Goal: Information Seeking & Learning: Learn about a topic

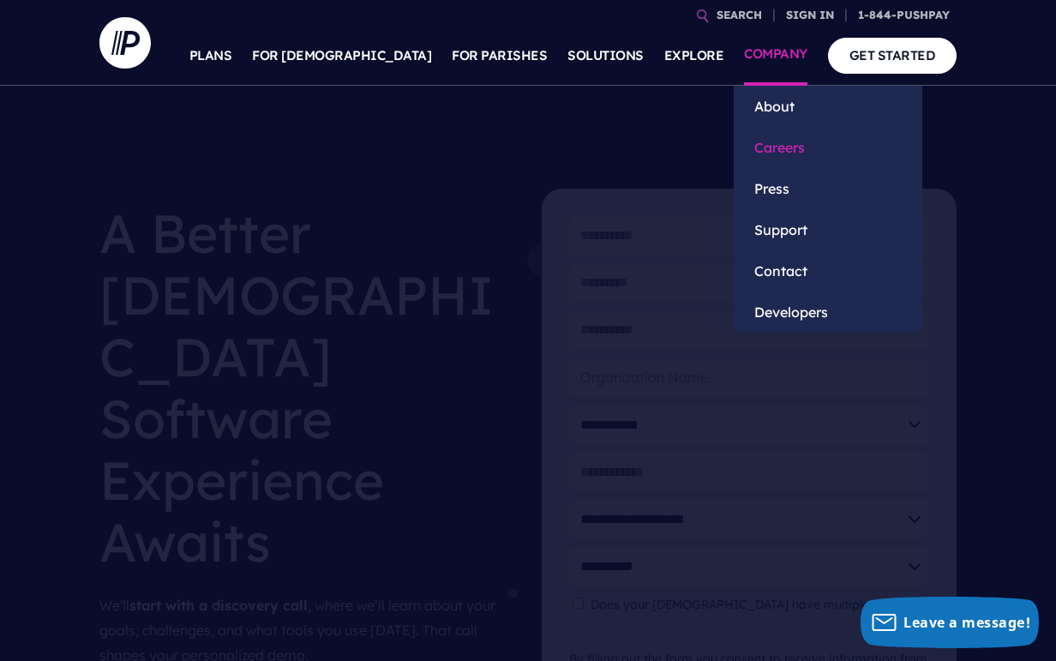
click at [789, 153] on link "Careers" at bounding box center [828, 147] width 189 height 41
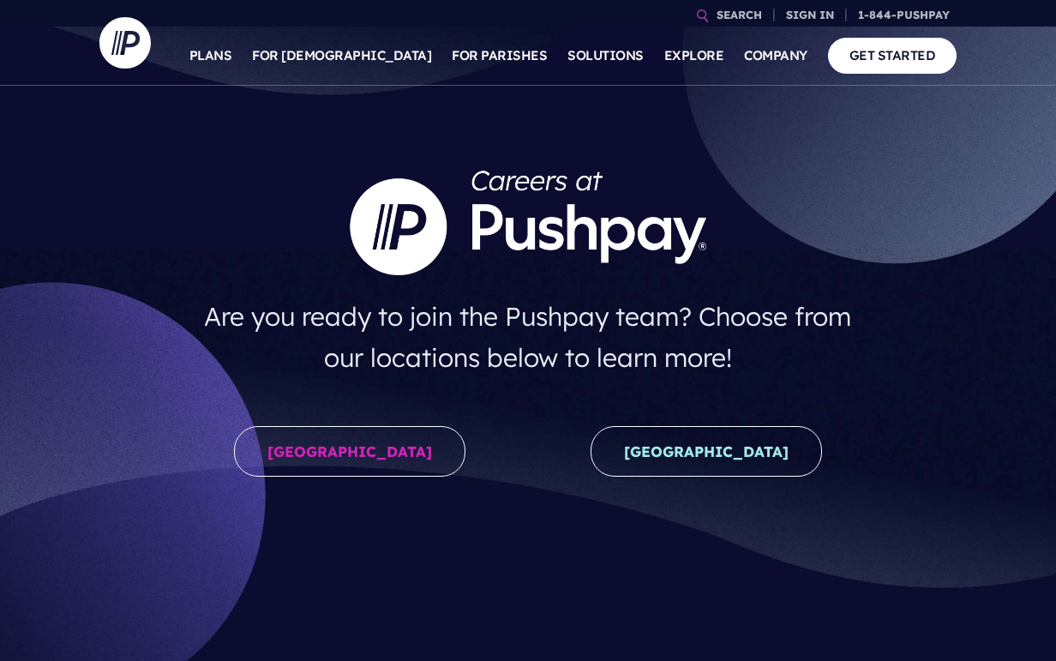
scroll to position [80, 0]
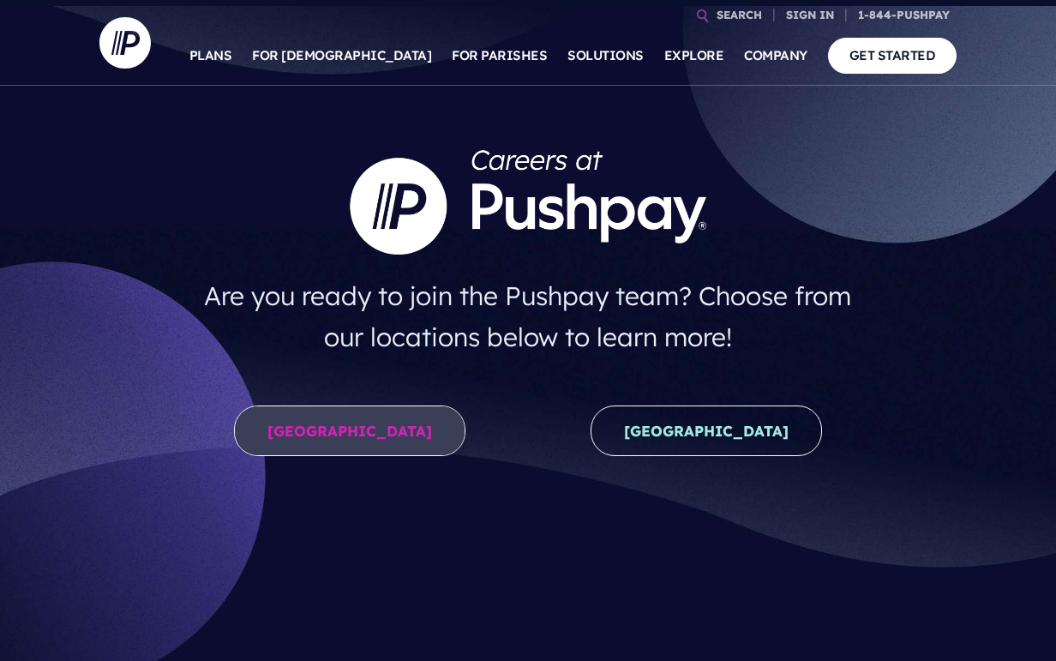
click at [359, 424] on link "United States" at bounding box center [349, 430] width 231 height 51
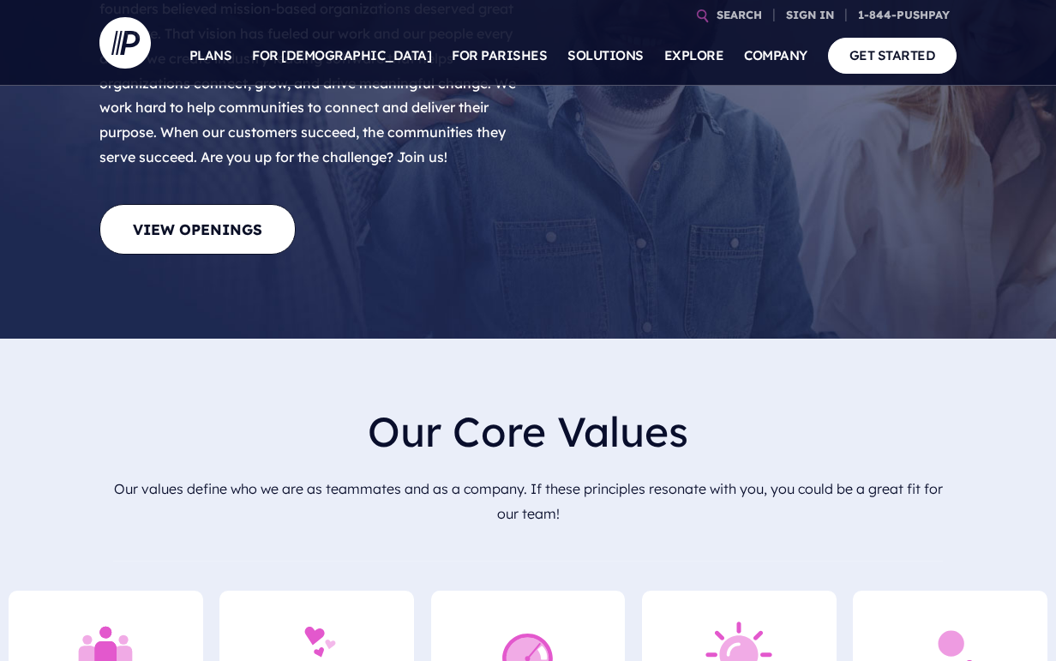
scroll to position [428, 0]
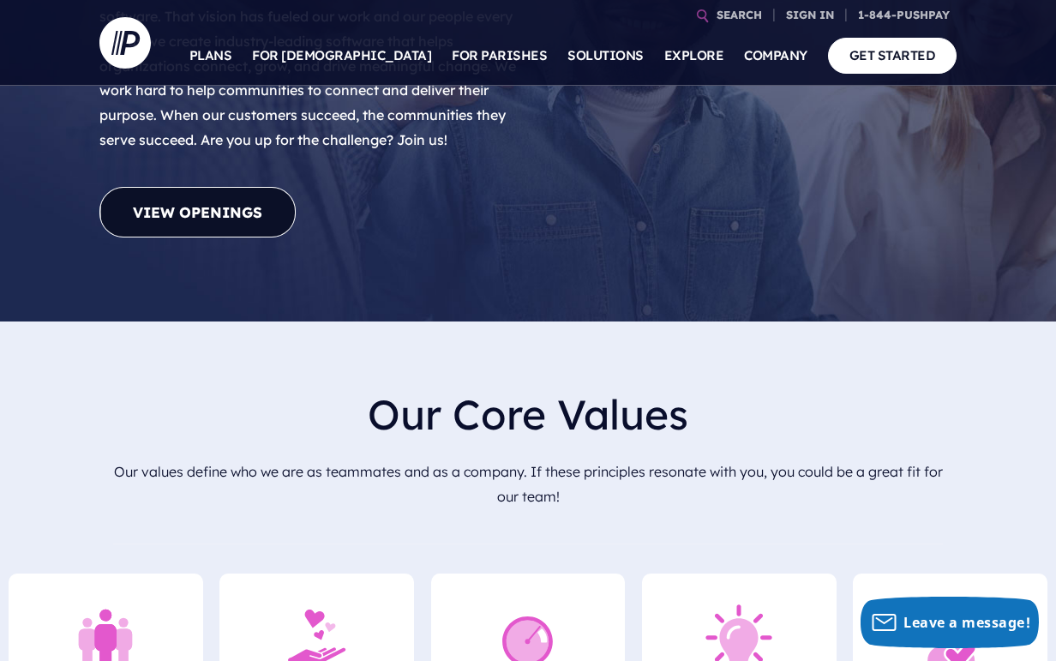
click at [180, 187] on link "View Openings" at bounding box center [197, 212] width 196 height 51
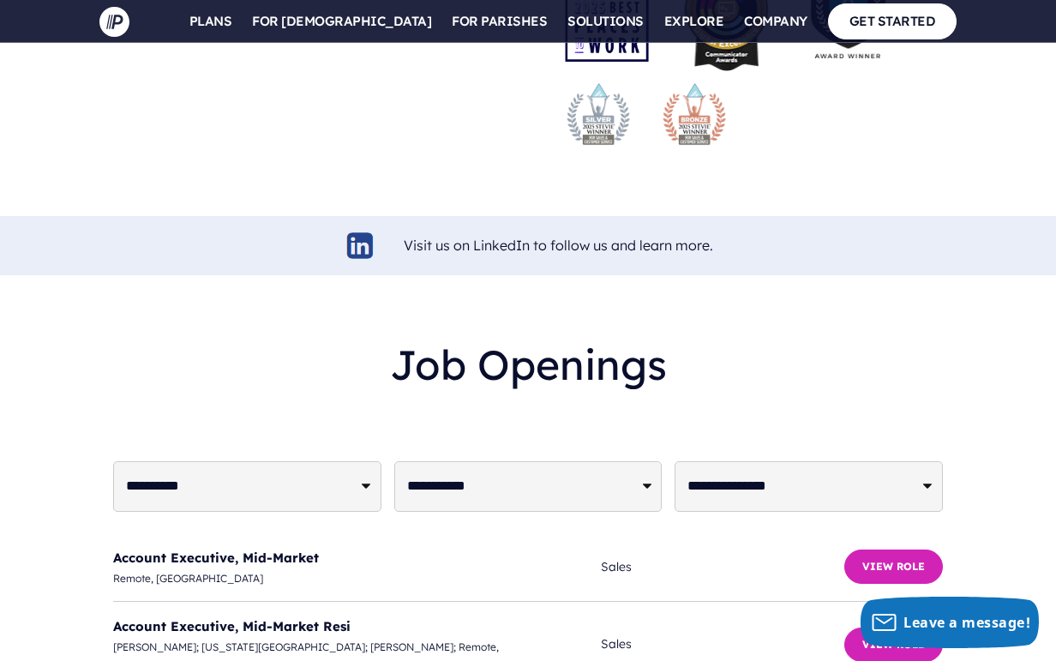
scroll to position [4255, 0]
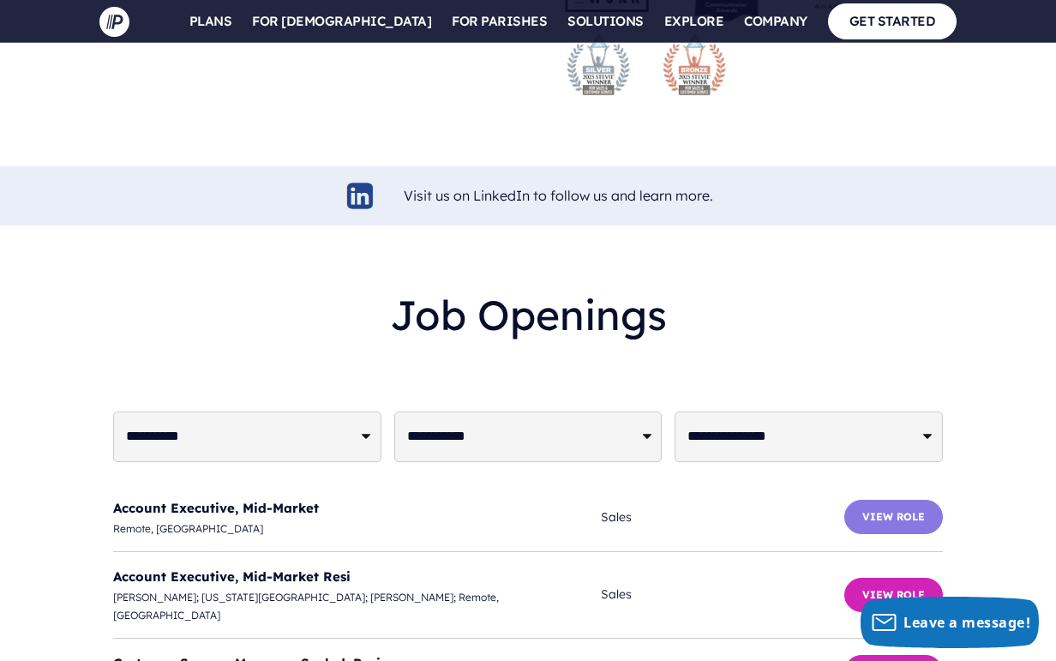
click at [876, 500] on button "View Role" at bounding box center [893, 517] width 99 height 34
